Goal: Entertainment & Leisure: Consume media (video, audio)

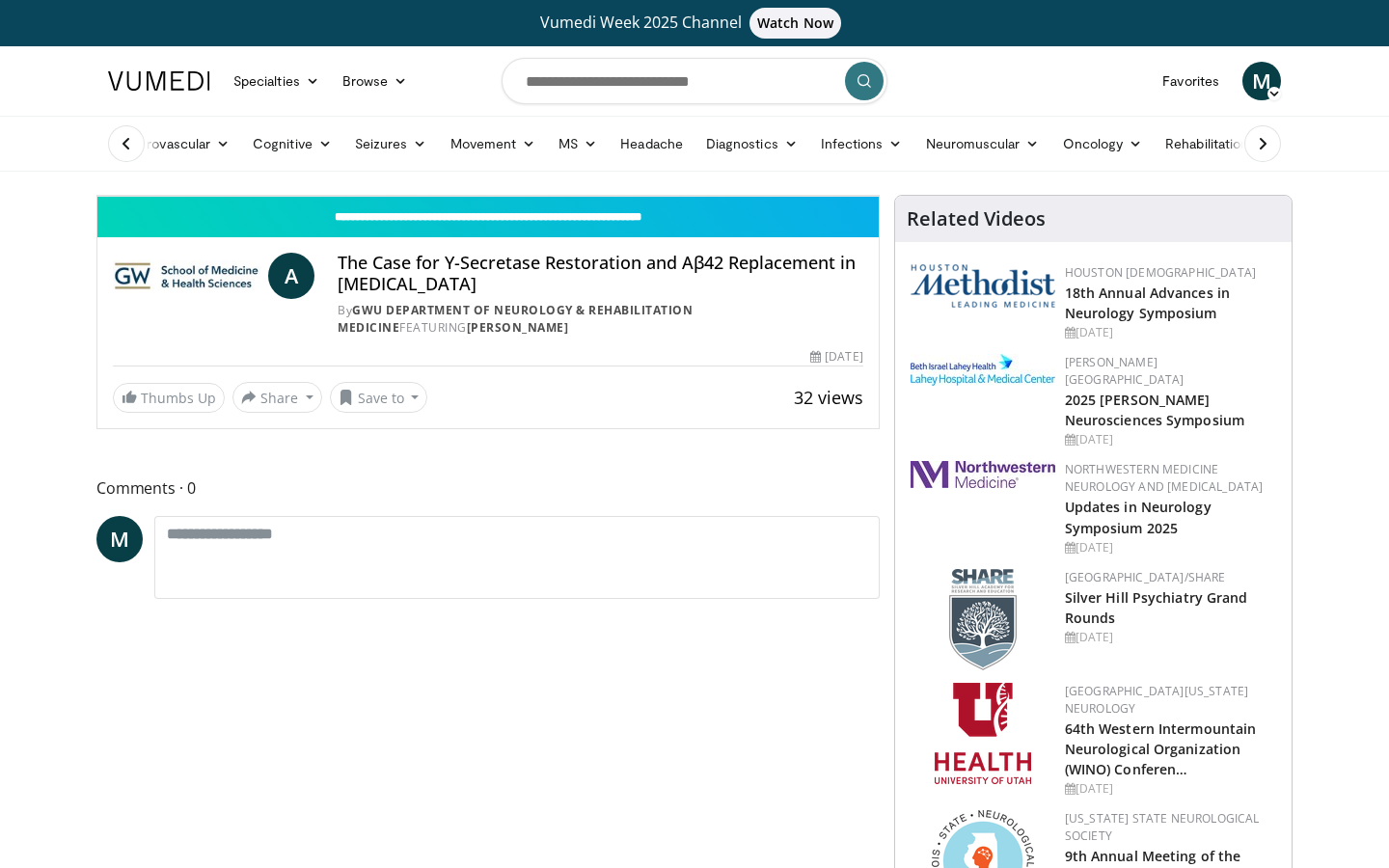
click at [97, 195] on span "Video Player" at bounding box center [116, 176] width 39 height 39
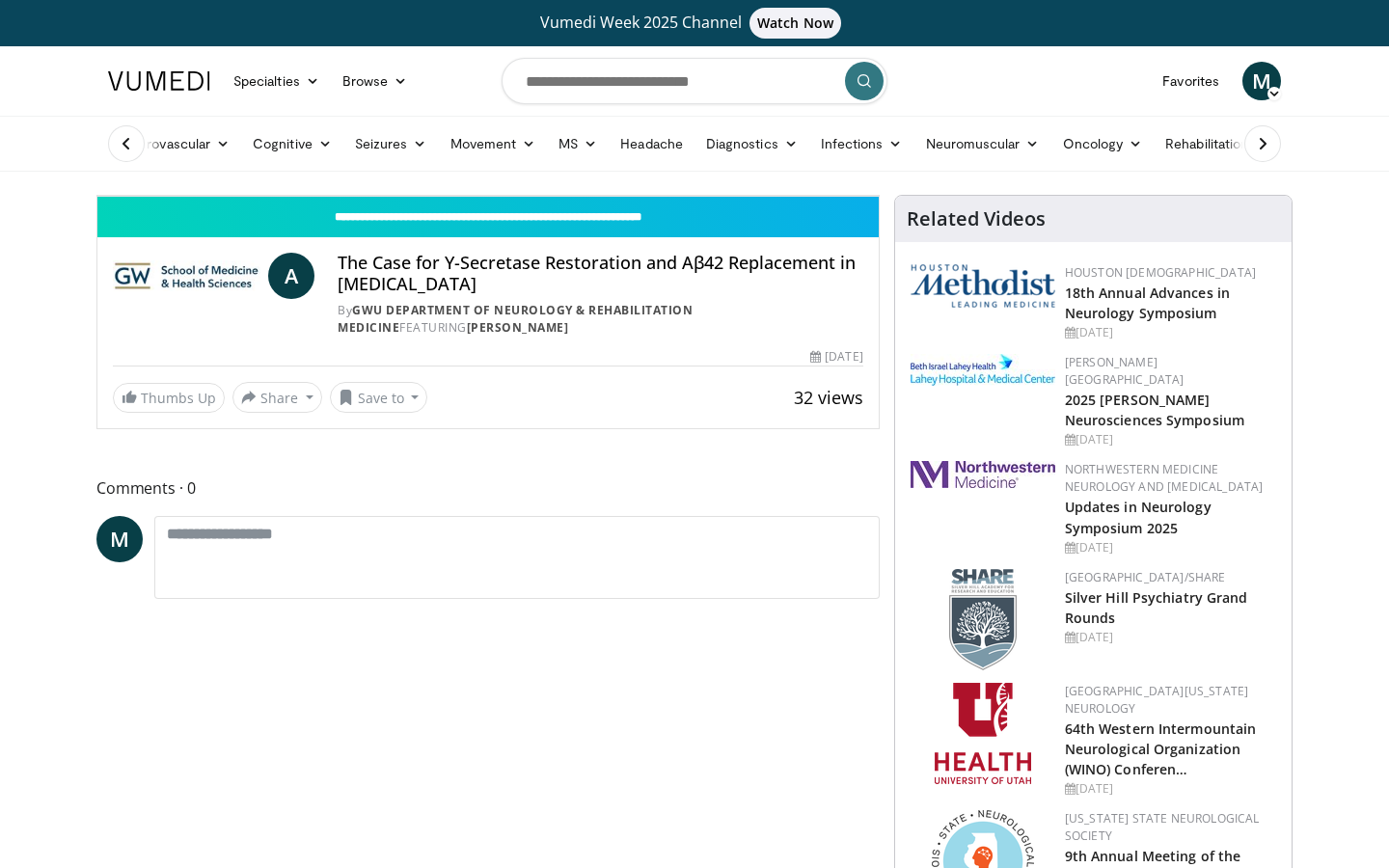
click at [97, 195] on span "Video Player" at bounding box center [116, 176] width 39 height 39
click at [515, 223] on icon "Video Player" at bounding box center [488, 195] width 54 height 54
click at [796, 196] on span "Video Player" at bounding box center [782, 177] width 27 height 39
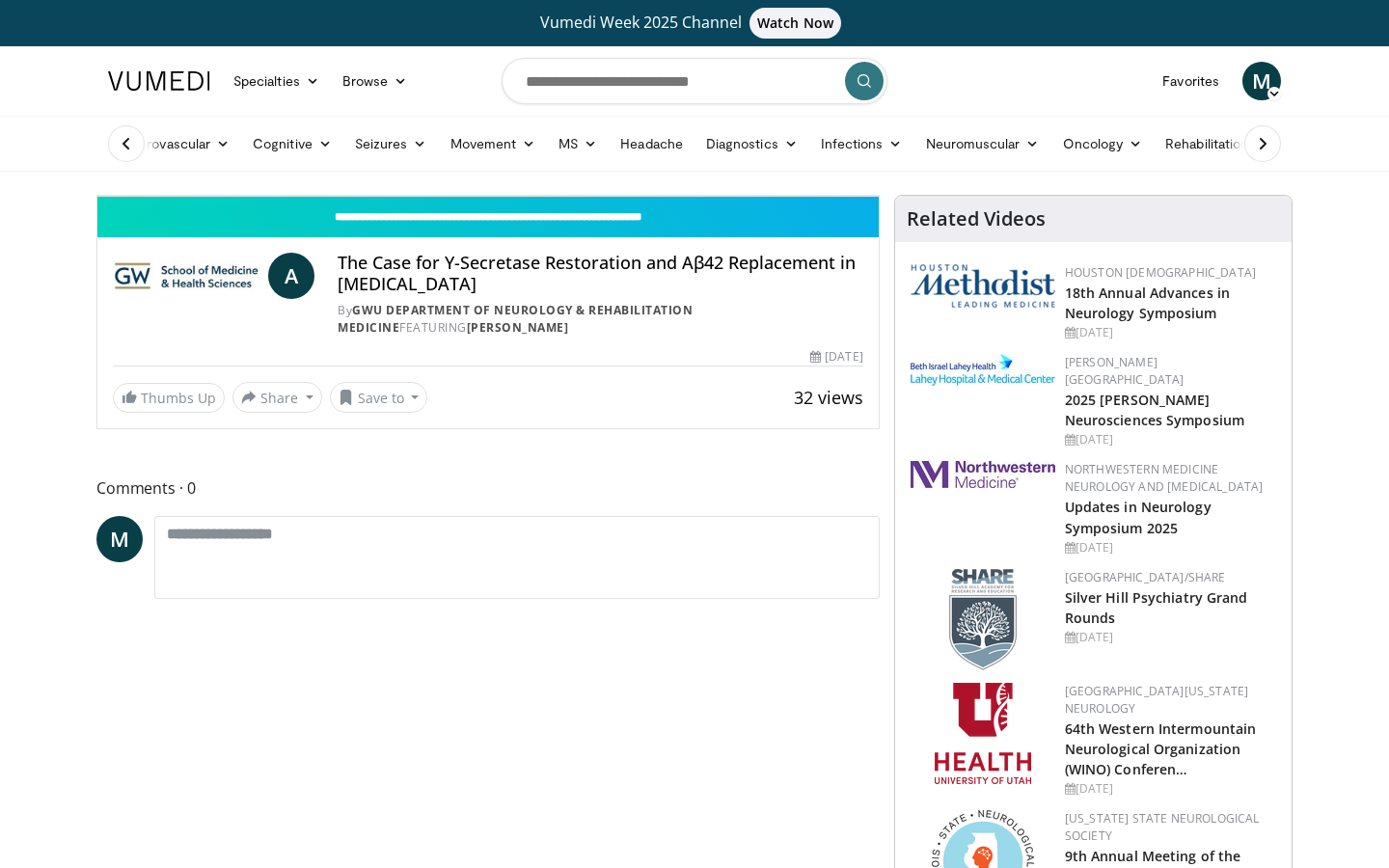
click at [515, 223] on icon "Video Player" at bounding box center [488, 195] width 54 height 54
click at [879, 195] on span "Video Player" at bounding box center [859, 176] width 39 height 39
